Goal: Browse casually

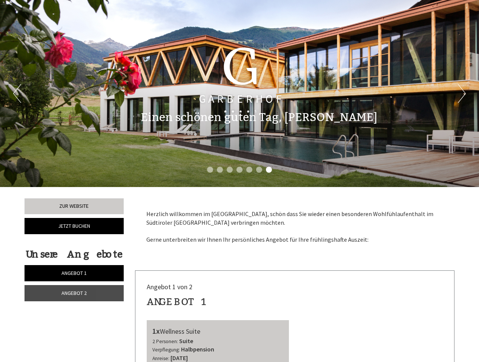
click at [239, 181] on div "Previous Next 1 2 3 4 5 6 7" at bounding box center [239, 93] width 479 height 187
click at [17, 93] on button "Previous" at bounding box center [17, 93] width 8 height 19
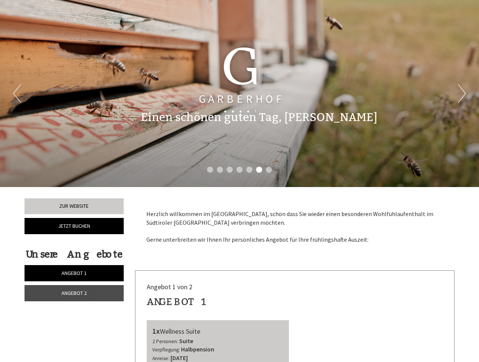
click at [461, 93] on button "Next" at bounding box center [462, 93] width 8 height 19
click at [210, 170] on li "1" at bounding box center [210, 170] width 6 height 6
click at [220, 170] on li "2" at bounding box center [220, 170] width 6 height 6
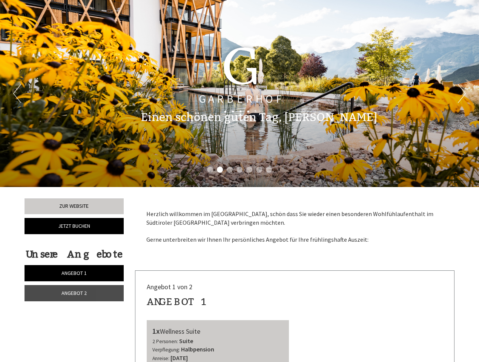
click at [230, 170] on li "3" at bounding box center [230, 170] width 6 height 6
click at [239, 170] on li "4" at bounding box center [239, 170] width 6 height 6
click at [249, 170] on li "5" at bounding box center [249, 170] width 6 height 6
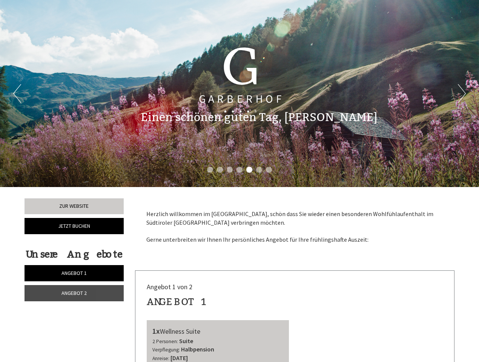
click at [259, 170] on li "6" at bounding box center [259, 170] width 6 height 6
click at [269, 170] on li "7" at bounding box center [269, 170] width 6 height 6
